Goal: Task Accomplishment & Management: Manage account settings

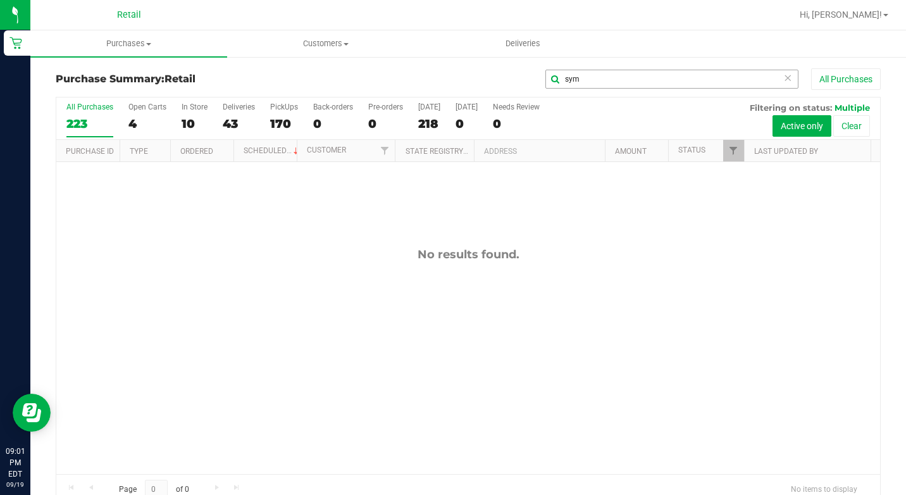
drag, startPoint x: 780, startPoint y: 77, endPoint x: 760, endPoint y: 79, distance: 20.3
click at [783, 78] on icon at bounding box center [787, 77] width 9 height 15
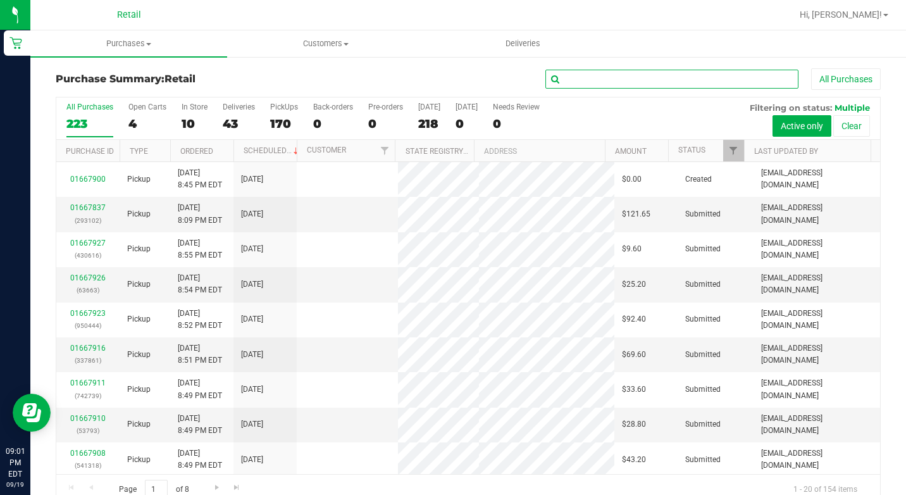
click at [748, 79] on input "text" at bounding box center [671, 79] width 253 height 19
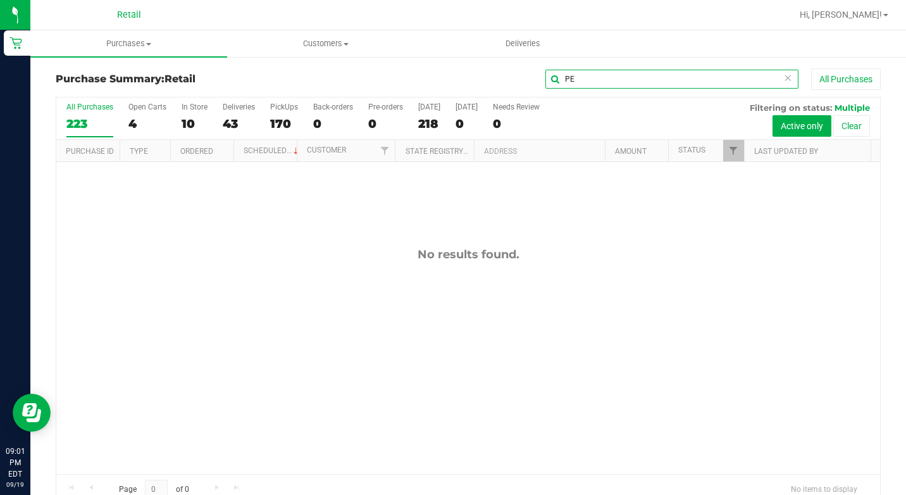
type input "P"
type input "[PERSON_NAME]"
click at [140, 40] on span "Purchases" at bounding box center [128, 43] width 197 height 11
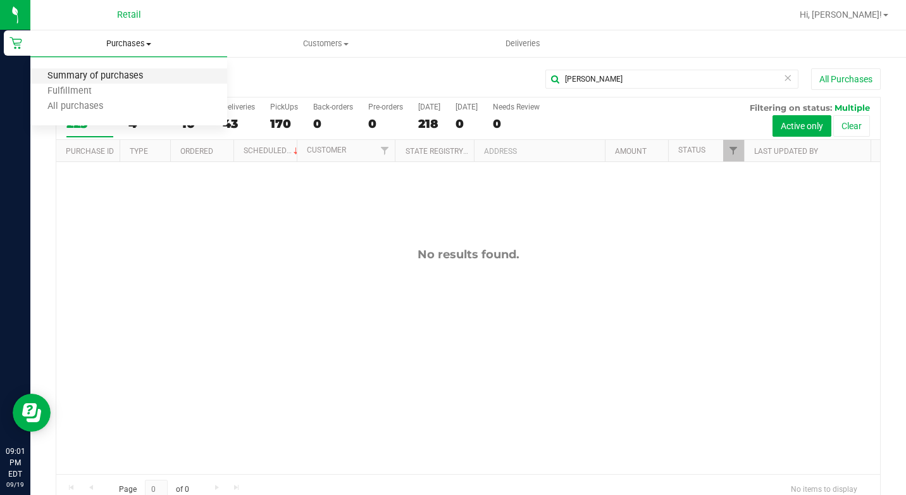
click at [118, 78] on span "Summary of purchases" at bounding box center [95, 76] width 130 height 11
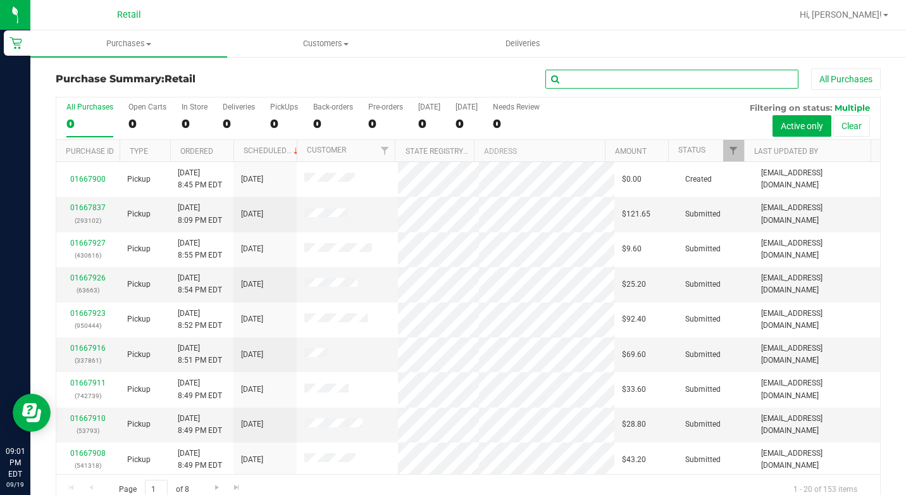
click at [582, 78] on input "text" at bounding box center [671, 79] width 253 height 19
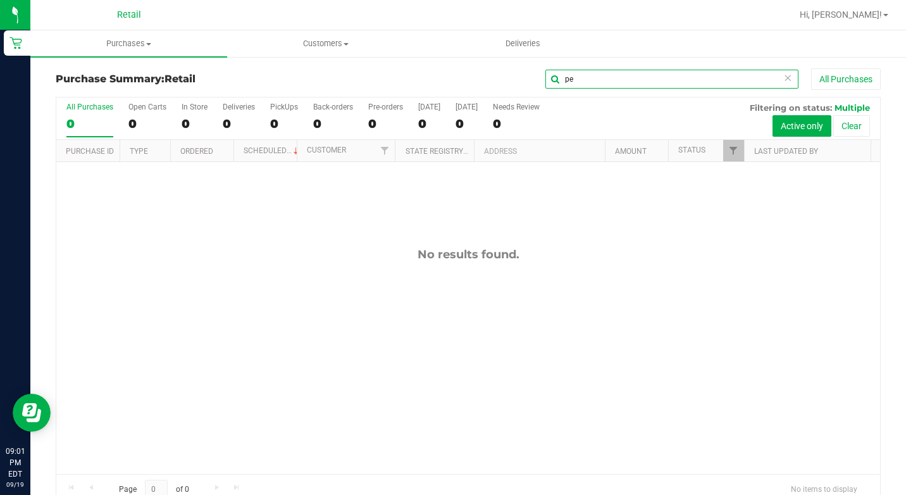
type input "p"
type input "[PERSON_NAME]"
click at [783, 75] on icon at bounding box center [787, 77] width 9 height 15
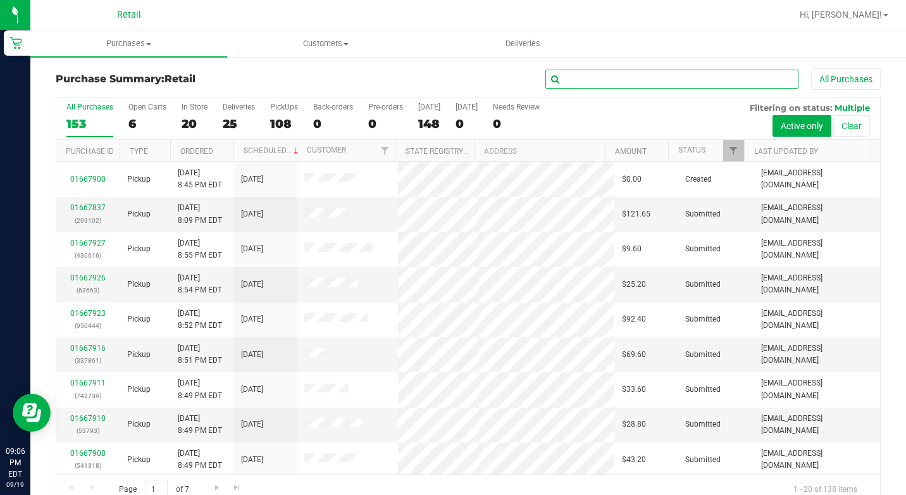
click at [745, 78] on input "text" at bounding box center [671, 79] width 253 height 19
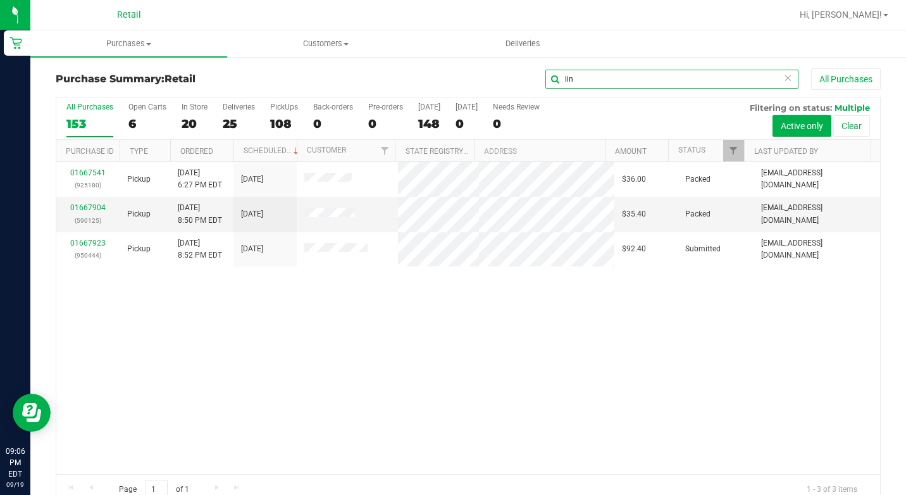
type input "lin"
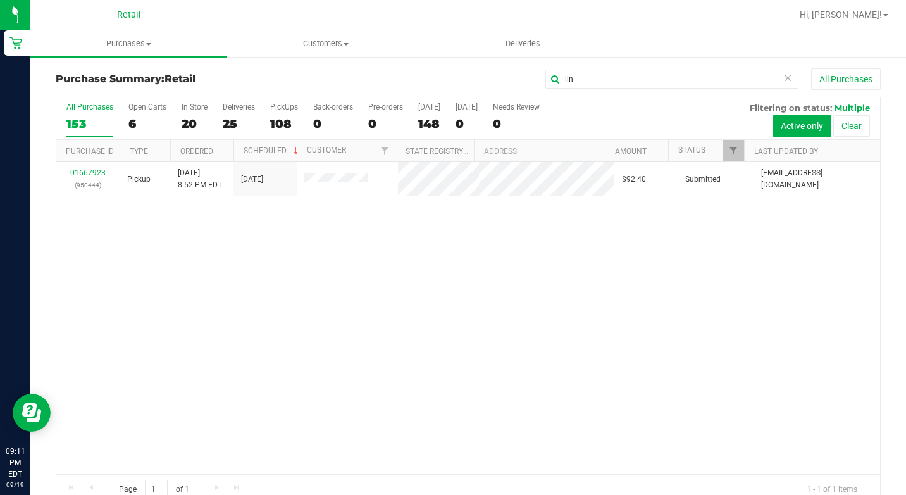
click at [783, 77] on icon at bounding box center [787, 77] width 9 height 15
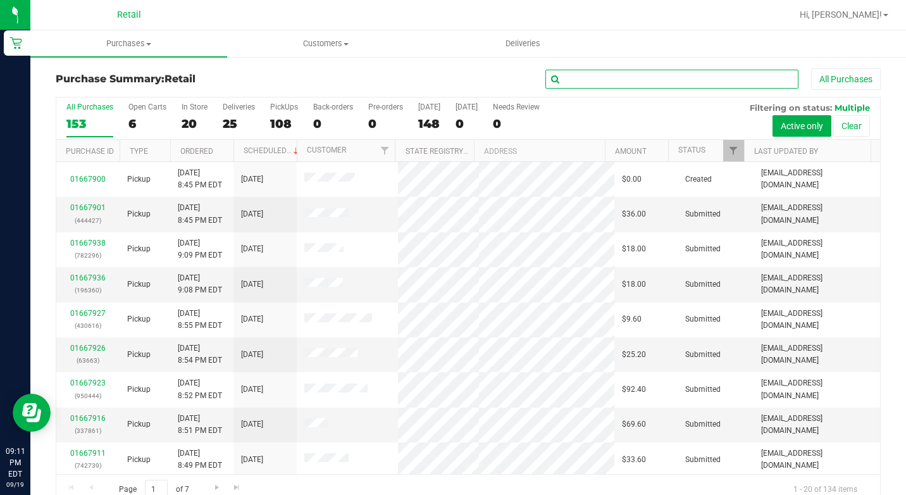
click at [758, 77] on input "text" at bounding box center [671, 79] width 253 height 19
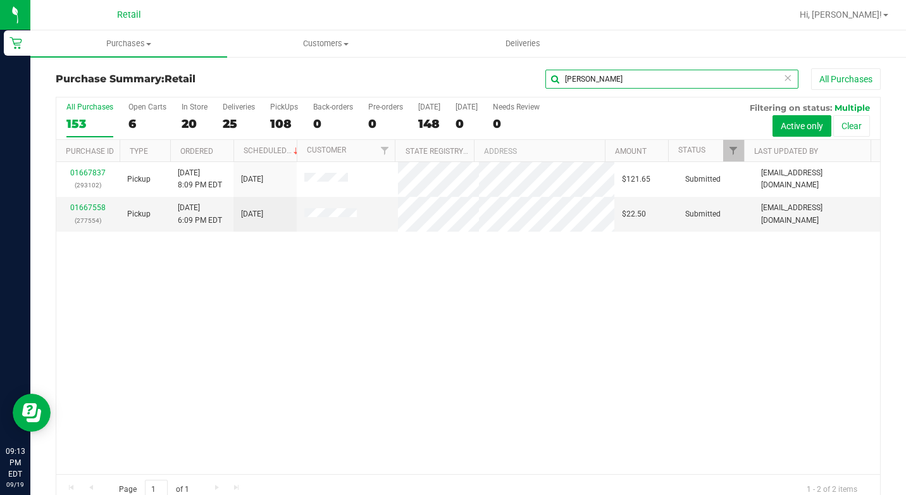
type input "[PERSON_NAME]"
click at [783, 76] on icon at bounding box center [787, 77] width 9 height 15
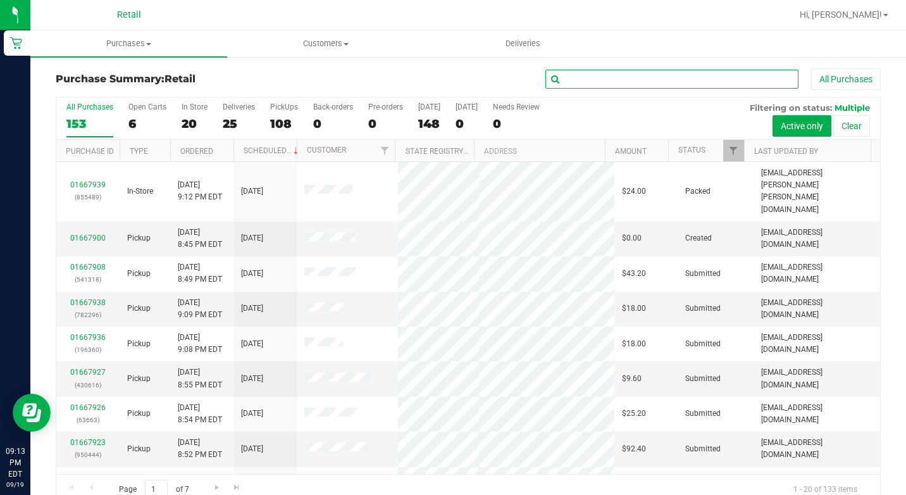
click at [758, 80] on input "text" at bounding box center [671, 79] width 253 height 19
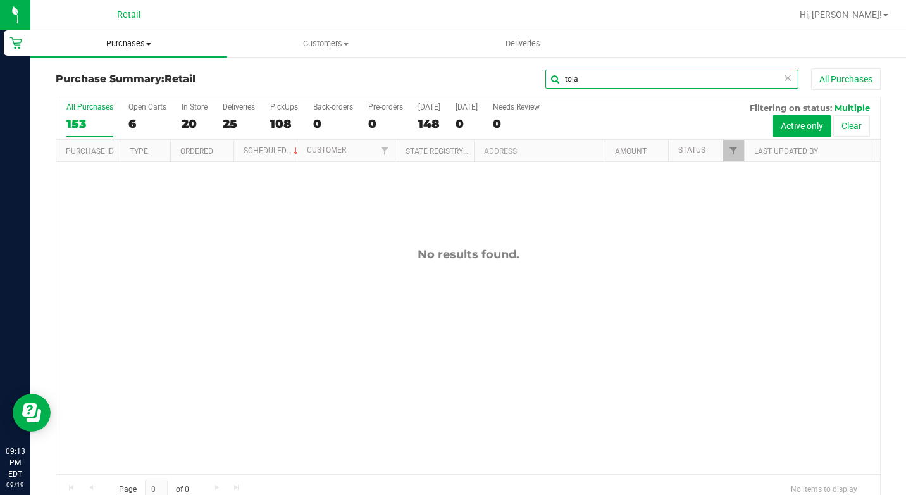
type input "tola"
click at [145, 44] on span "Purchases" at bounding box center [128, 43] width 197 height 11
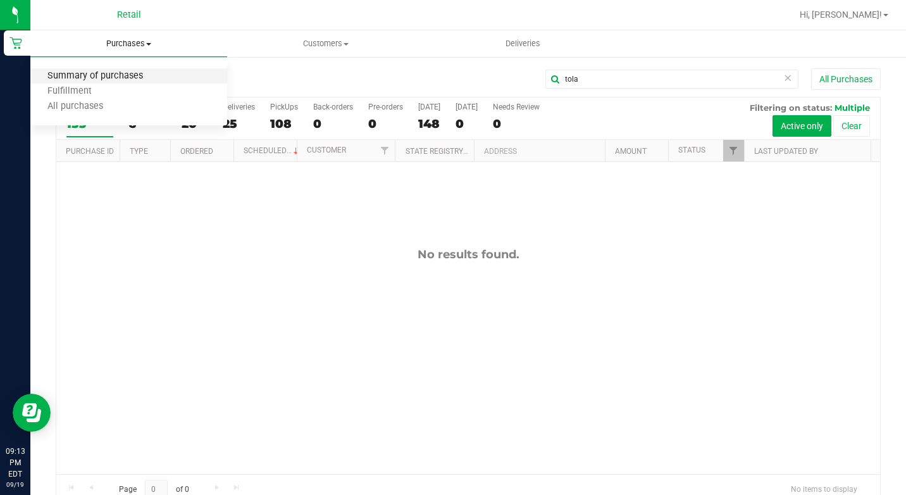
click at [115, 77] on span "Summary of purchases" at bounding box center [95, 76] width 130 height 11
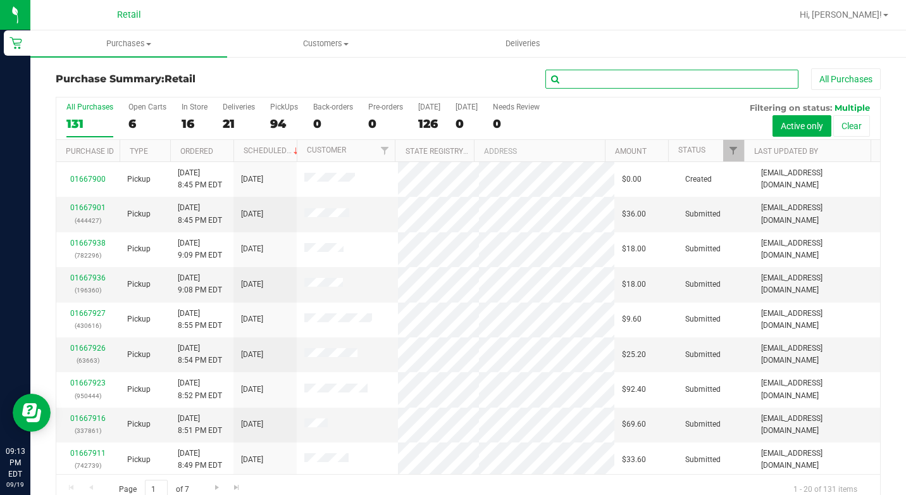
click at [634, 84] on input "text" at bounding box center [671, 79] width 253 height 19
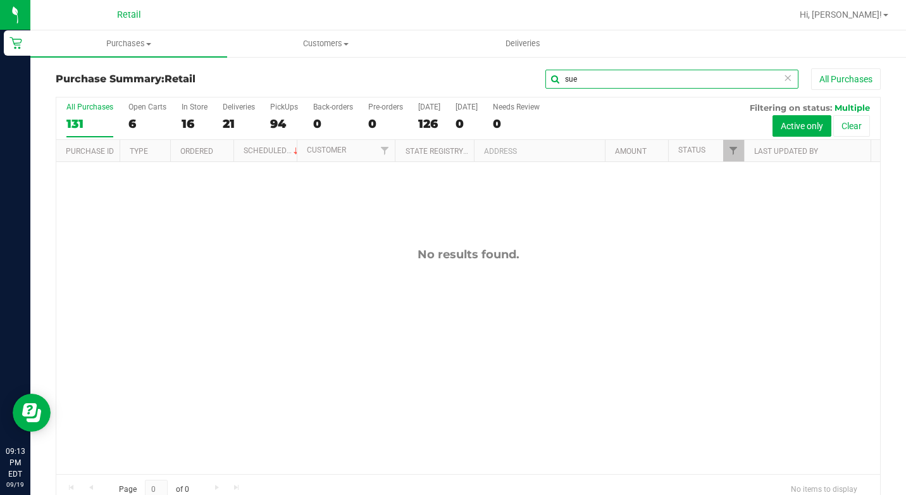
type input "sue"
click at [150, 43] on span at bounding box center [148, 44] width 5 height 3
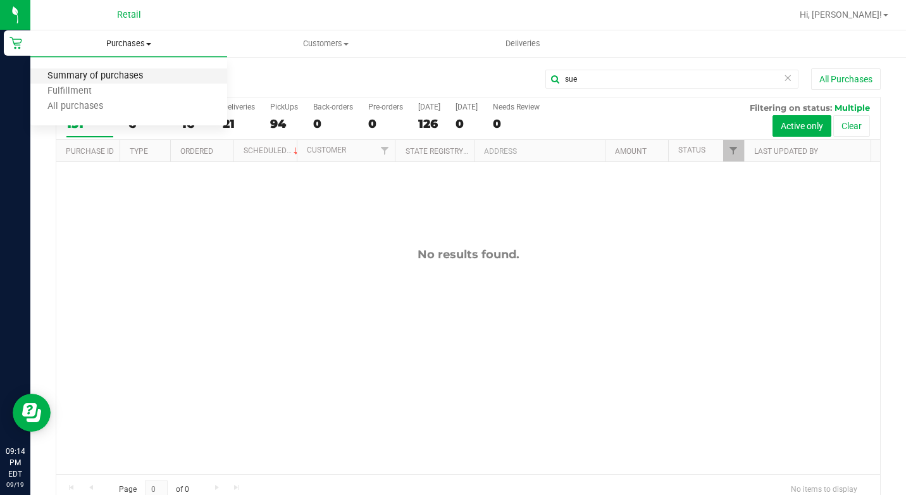
click at [128, 71] on span "Summary of purchases" at bounding box center [95, 76] width 130 height 11
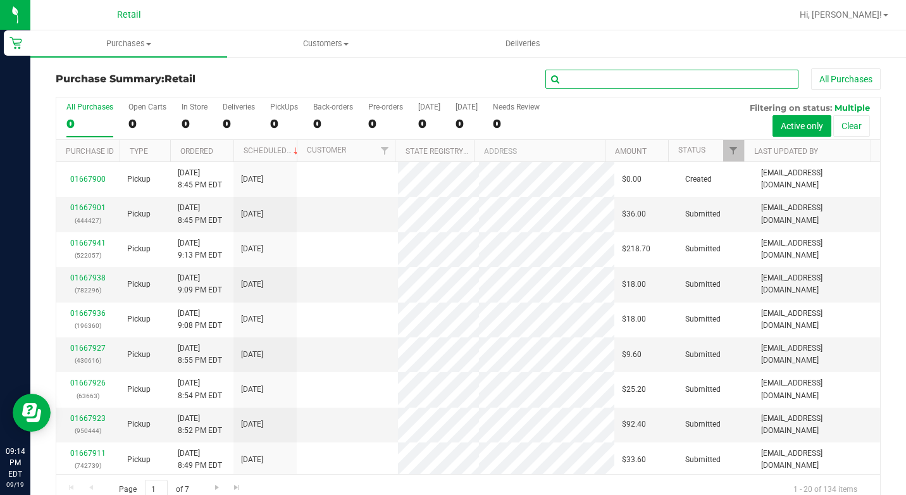
click at [583, 82] on input "text" at bounding box center [671, 79] width 253 height 19
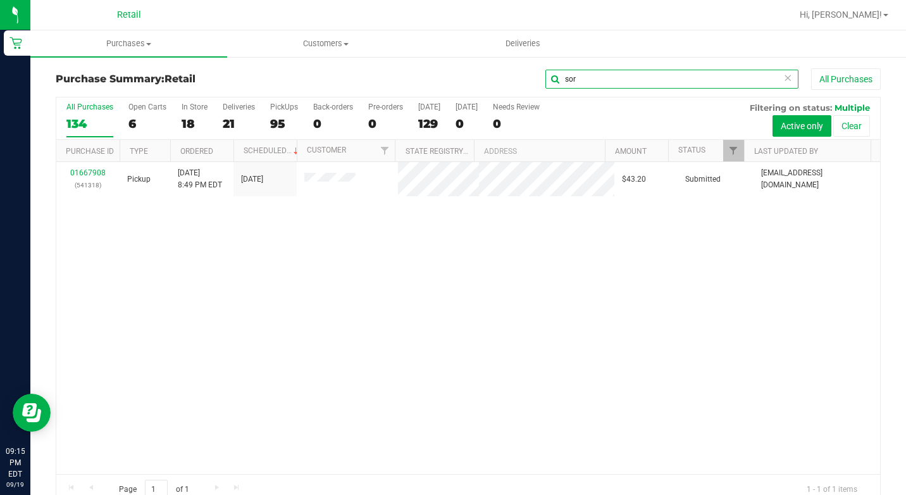
type input "sor"
click at [783, 76] on icon at bounding box center [787, 77] width 9 height 15
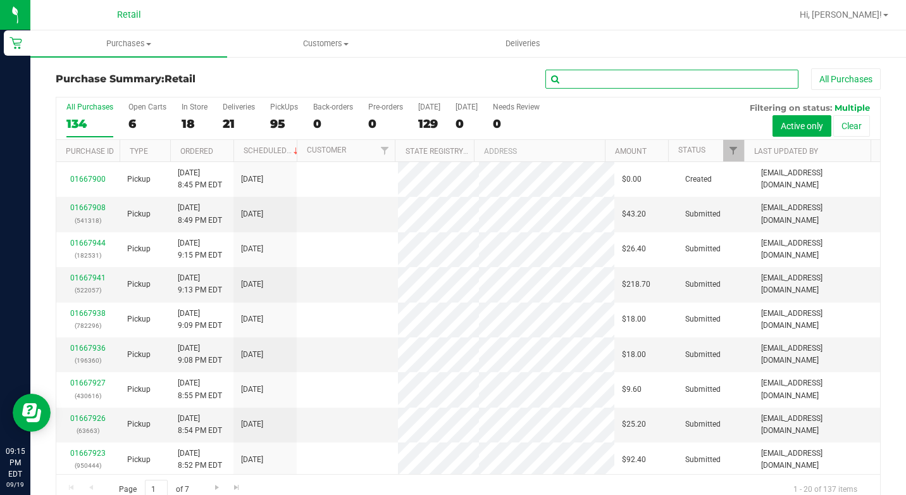
click at [695, 82] on input "text" at bounding box center [671, 79] width 253 height 19
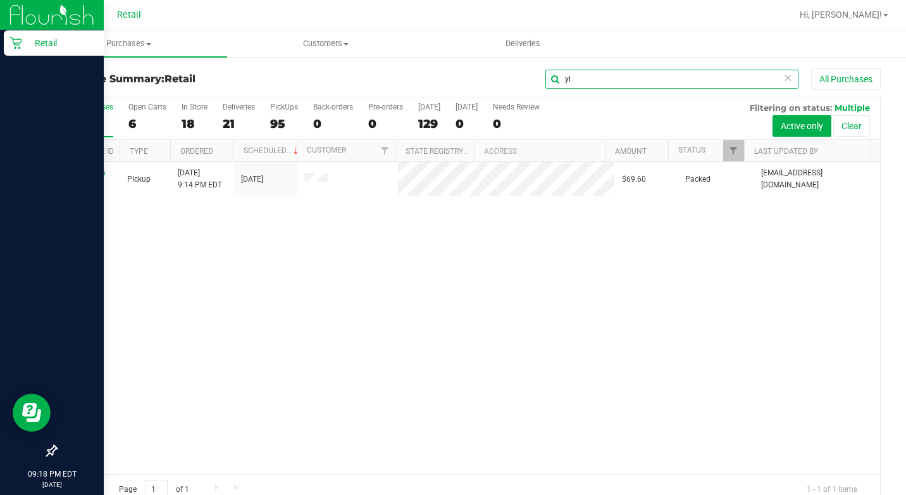
type input "yi"
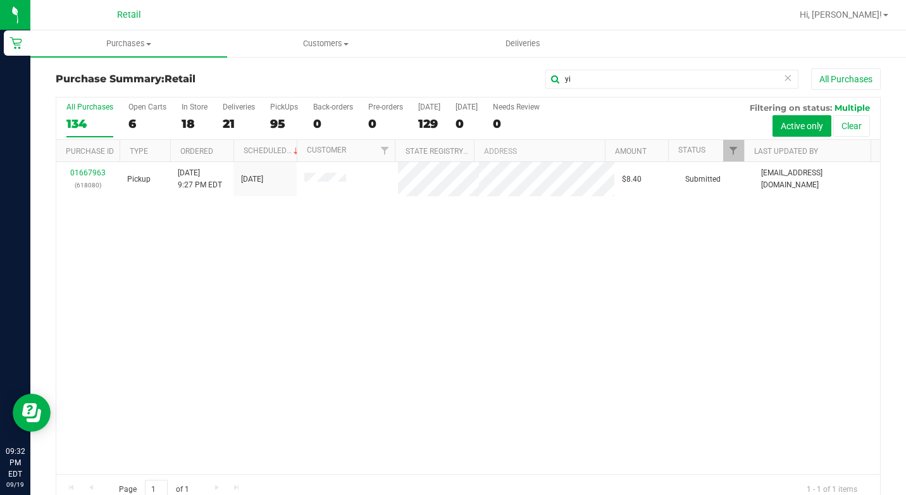
click at [783, 81] on icon at bounding box center [787, 77] width 9 height 15
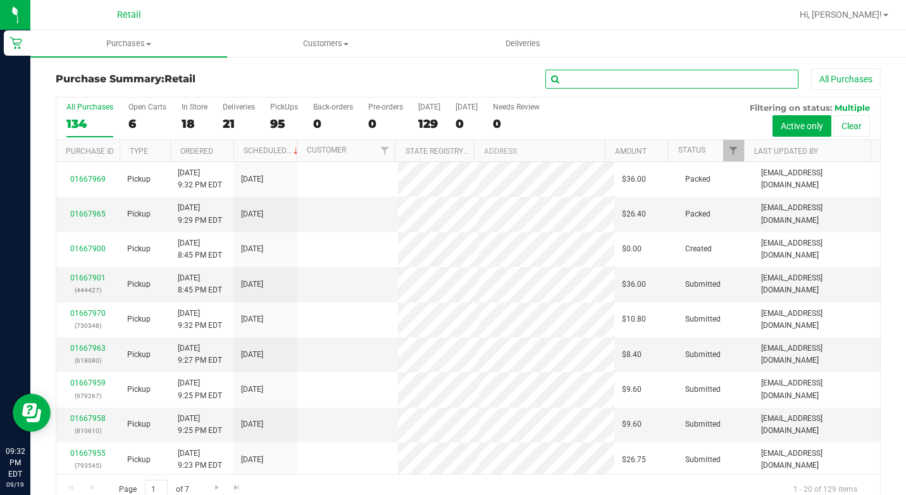
click at [747, 82] on input "text" at bounding box center [671, 79] width 253 height 19
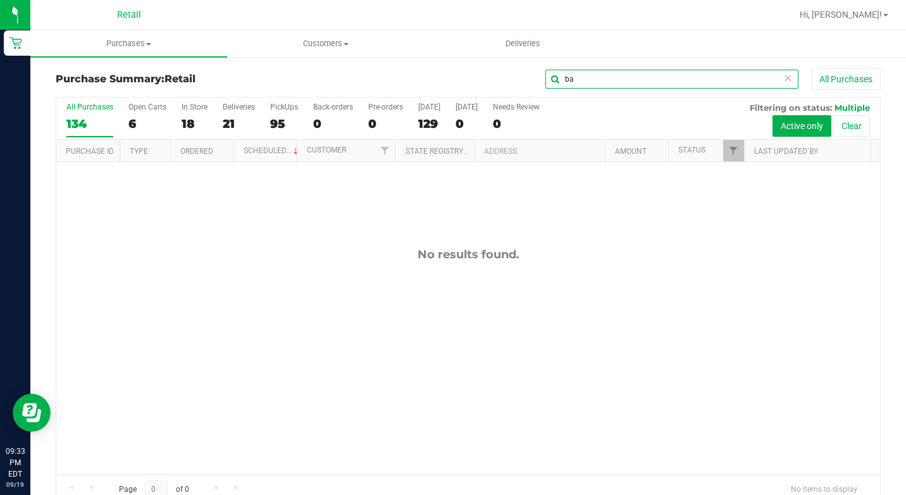
type input "b"
type input "[PERSON_NAME]"
click at [783, 82] on icon at bounding box center [787, 77] width 9 height 15
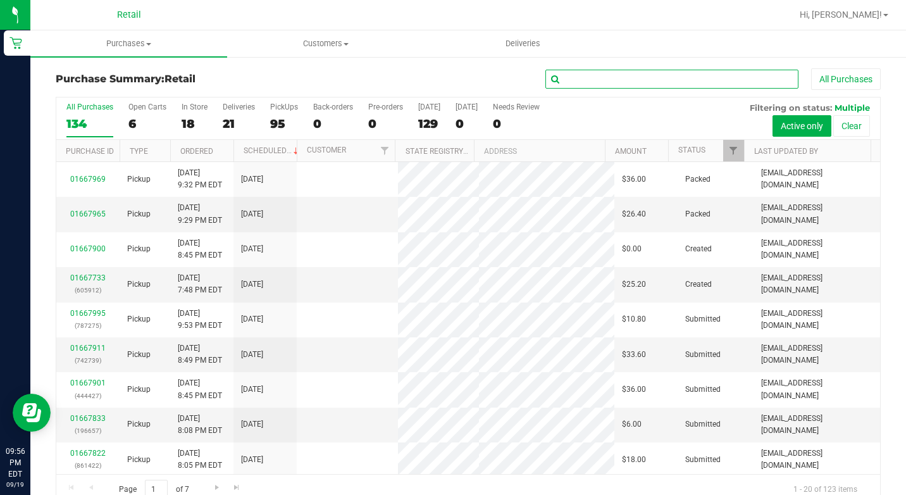
click at [729, 79] on input "text" at bounding box center [671, 79] width 253 height 19
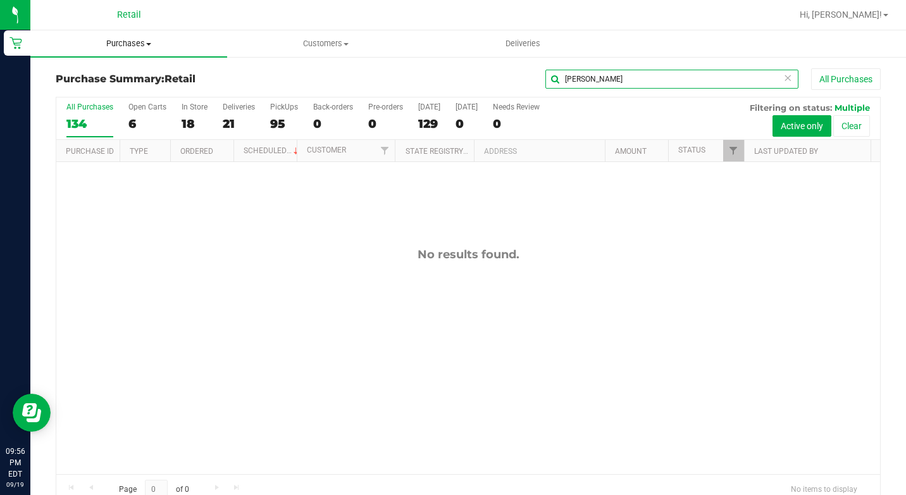
type input "[PERSON_NAME]"
click at [143, 44] on span "Purchases" at bounding box center [128, 43] width 197 height 11
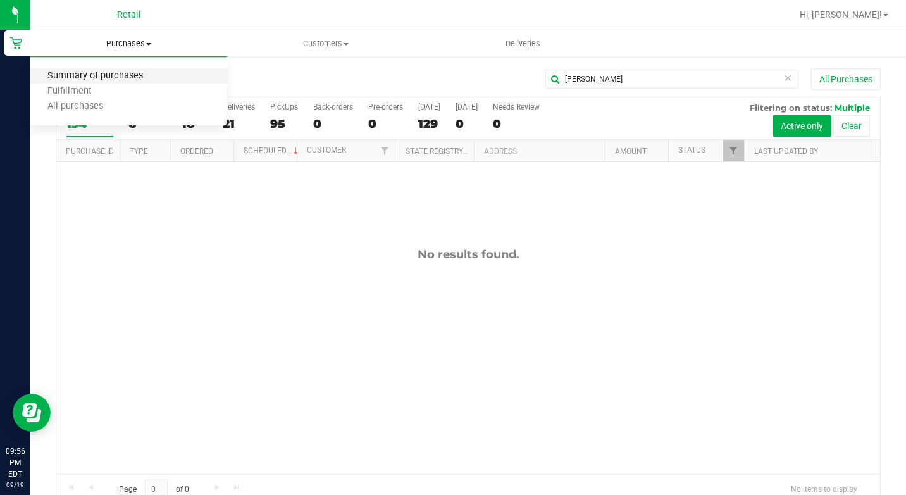
click at [119, 77] on span "Summary of purchases" at bounding box center [95, 76] width 130 height 11
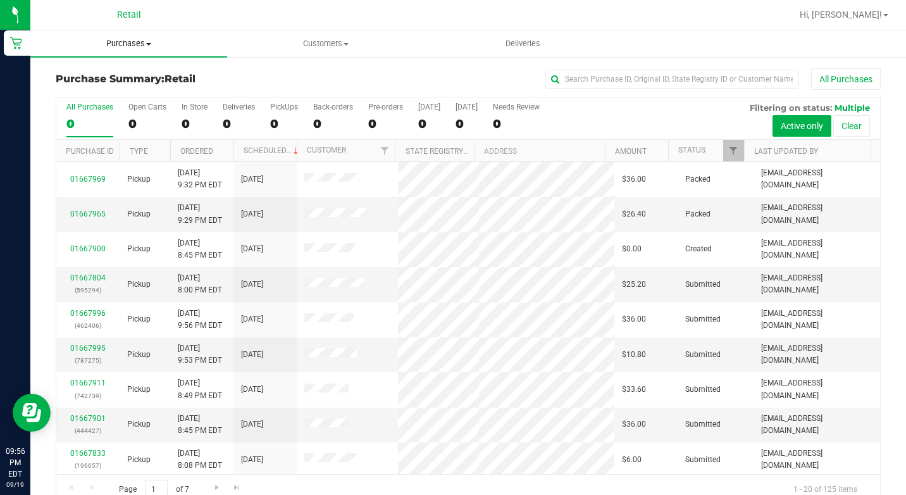
click at [142, 49] on uib-tab-heading "Purchases Summary of purchases Fulfillment All purchases" at bounding box center [128, 43] width 197 height 27
click at [105, 107] on span "All purchases" at bounding box center [75, 106] width 90 height 11
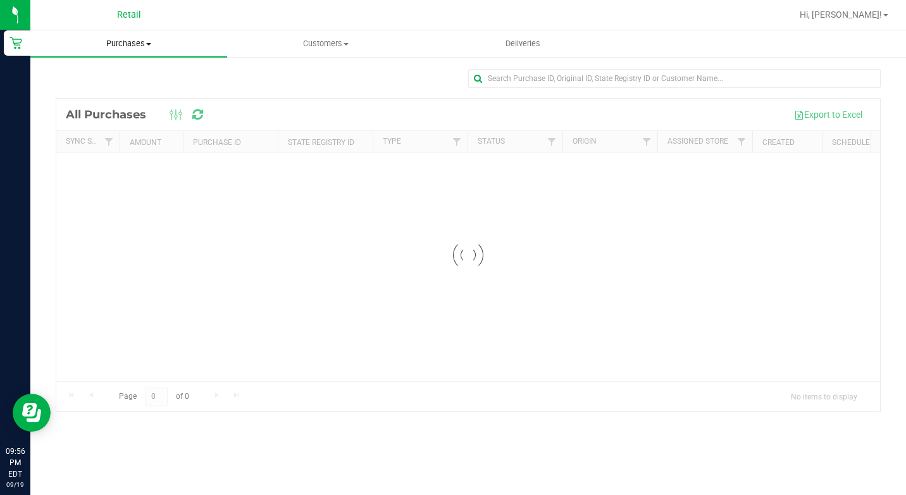
click at [144, 46] on span "Purchases" at bounding box center [128, 43] width 197 height 11
click at [121, 72] on span "Summary of purchases" at bounding box center [95, 76] width 130 height 11
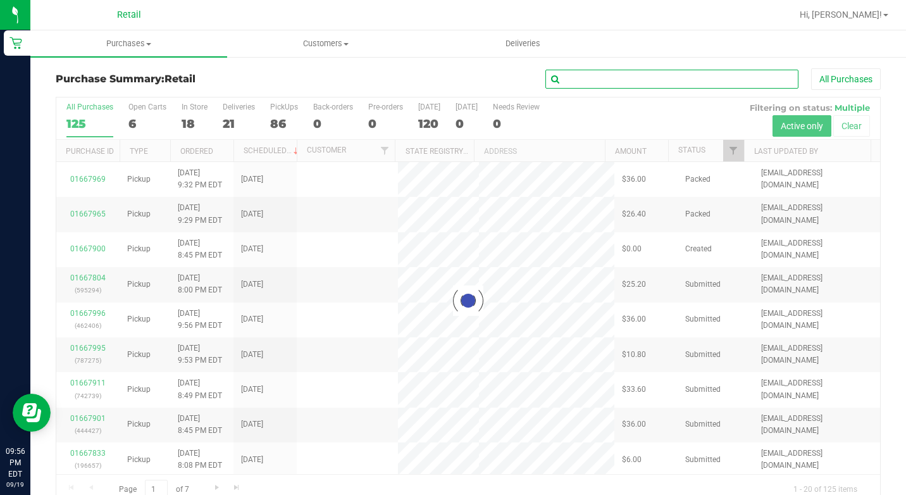
click at [576, 80] on input "text" at bounding box center [671, 79] width 253 height 19
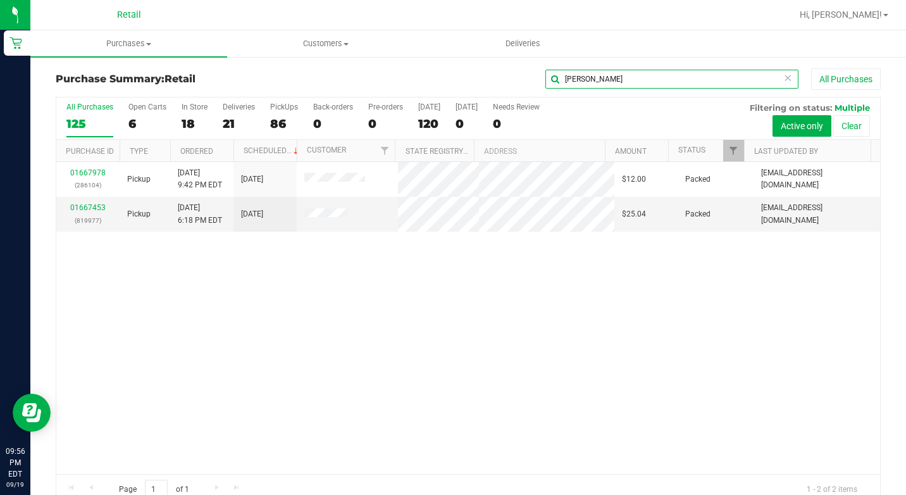
type input "[PERSON_NAME]"
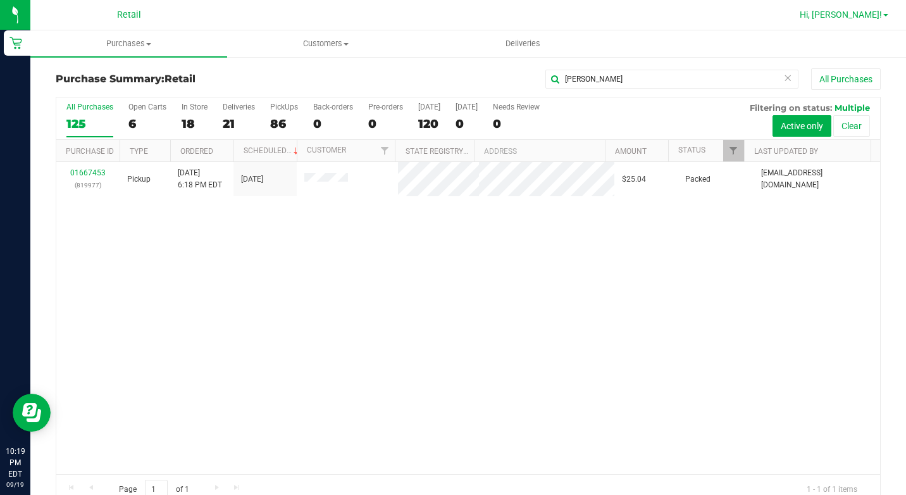
click at [843, 13] on span "Hi, [PERSON_NAME]!" at bounding box center [841, 14] width 82 height 10
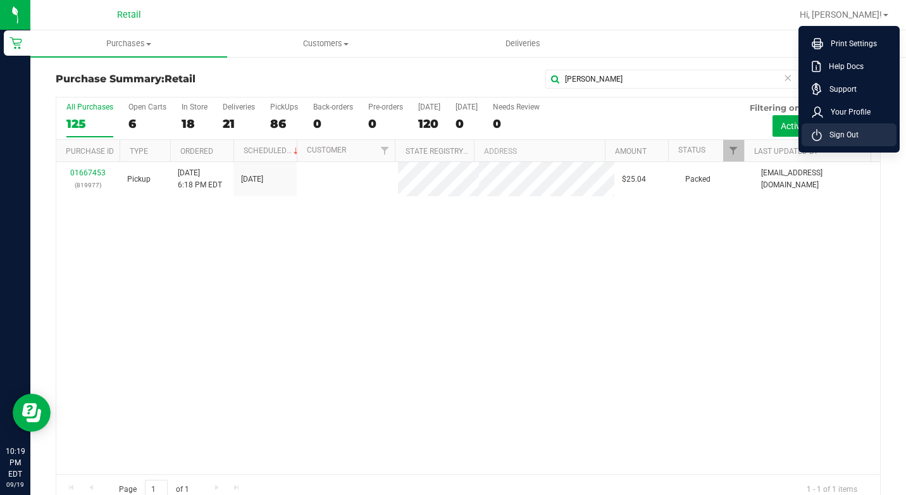
click at [809, 132] on li "Sign Out" at bounding box center [849, 134] width 95 height 23
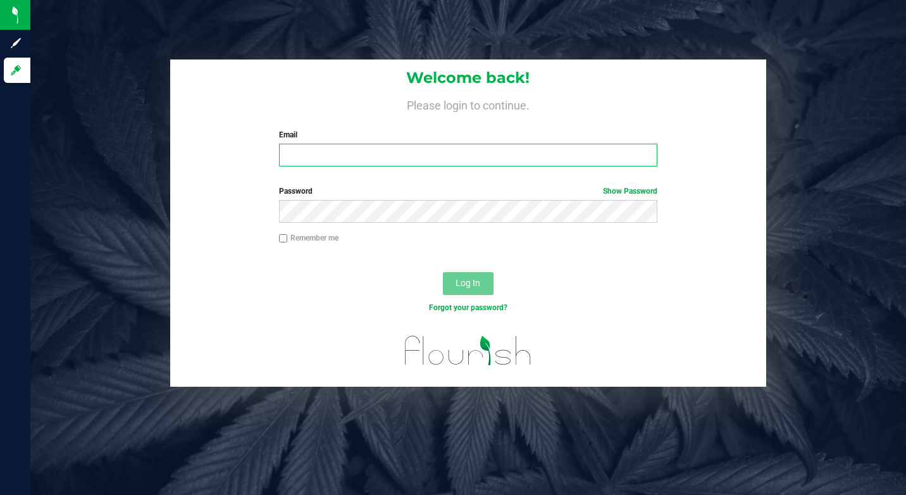
type input "[EMAIL_ADDRESS][DOMAIN_NAME]"
